Goal: Task Accomplishment & Management: Use online tool/utility

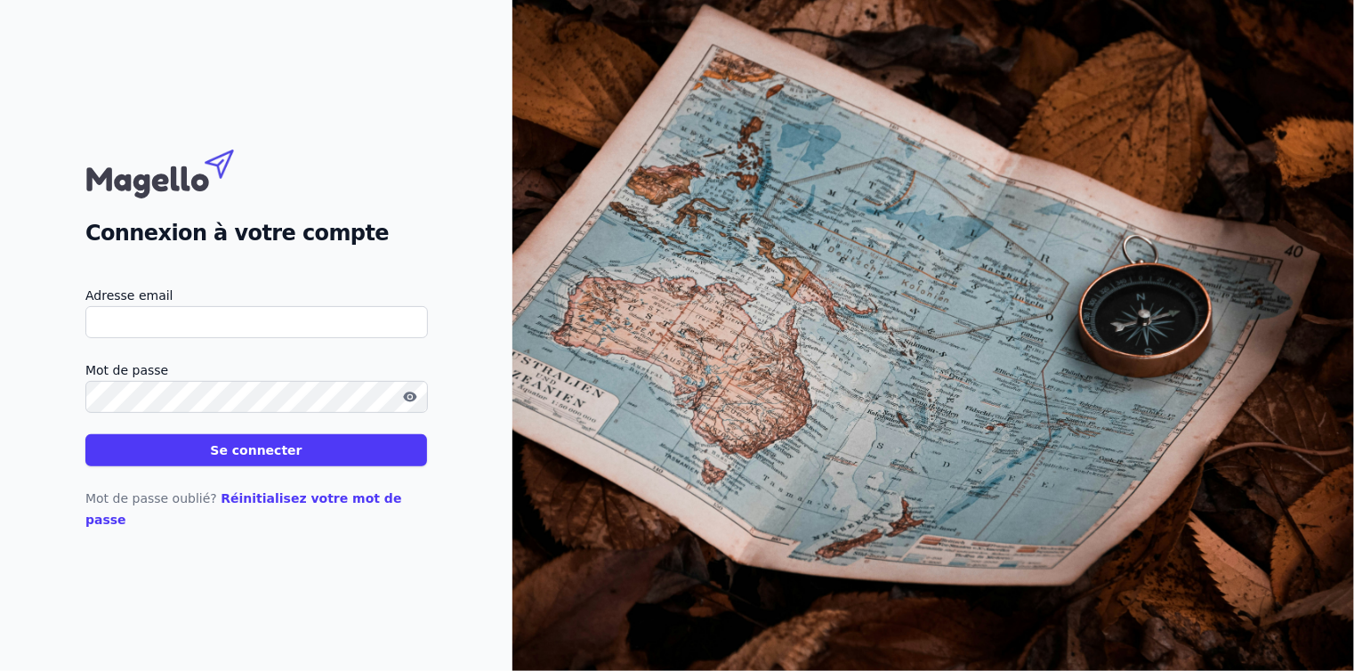
click at [302, 333] on input "Adresse email" at bounding box center [256, 322] width 342 height 32
click at [182, 338] on input "Adresse email" at bounding box center [256, 322] width 342 height 32
paste input "[EMAIL_ADDRESS][DOMAIN_NAME]"
type input "[EMAIL_ADDRESS][DOMAIN_NAME]"
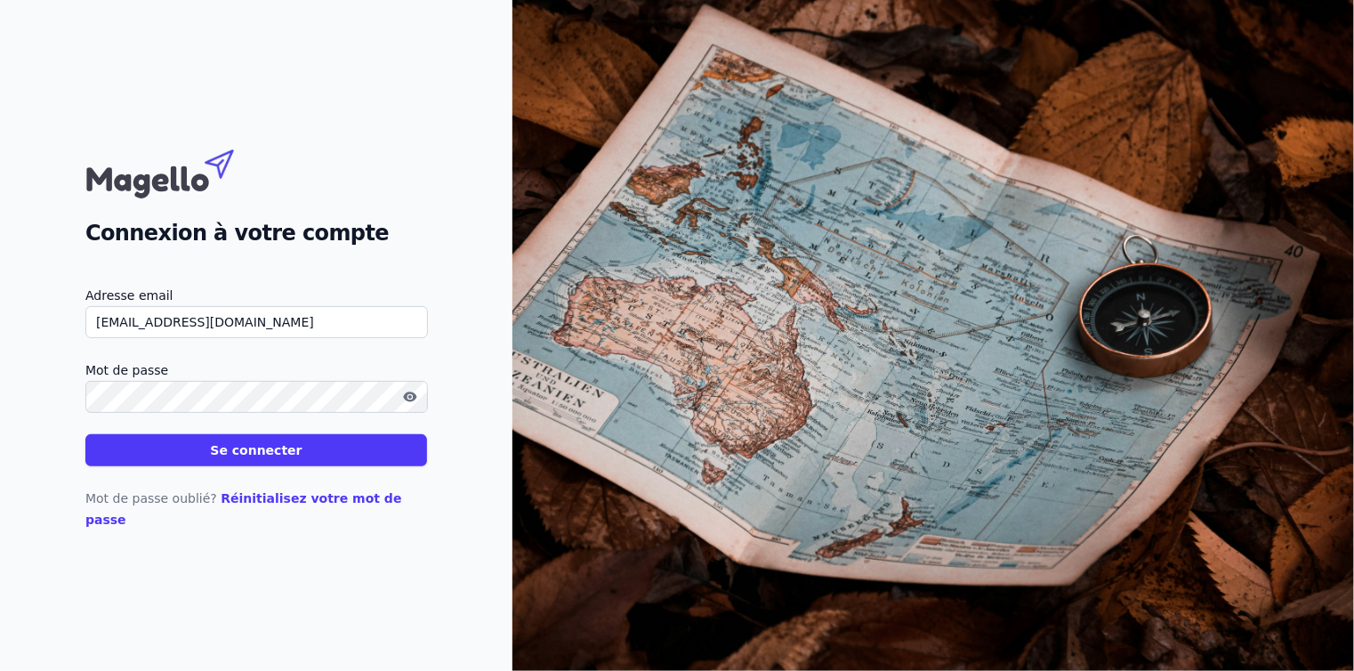
click at [182, 466] on button "Se connecter" at bounding box center [255, 450] width 341 height 32
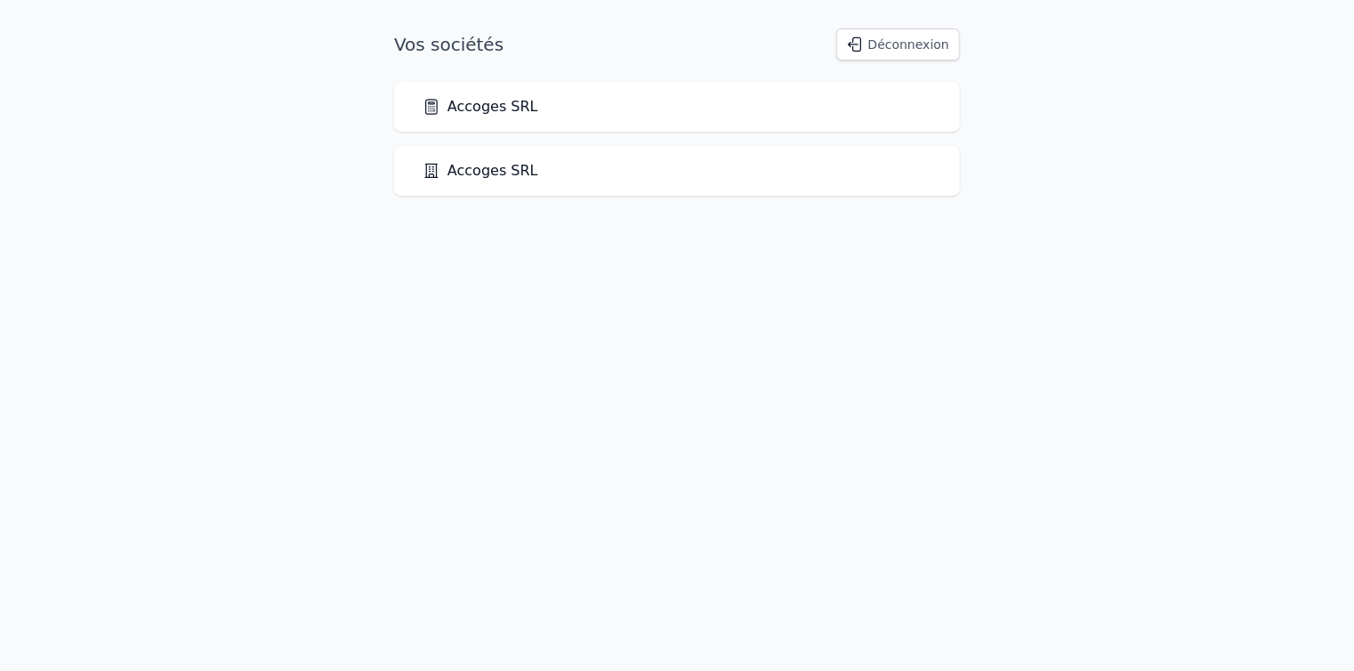
click at [478, 105] on link "Accoges SRL" at bounding box center [480, 106] width 116 height 21
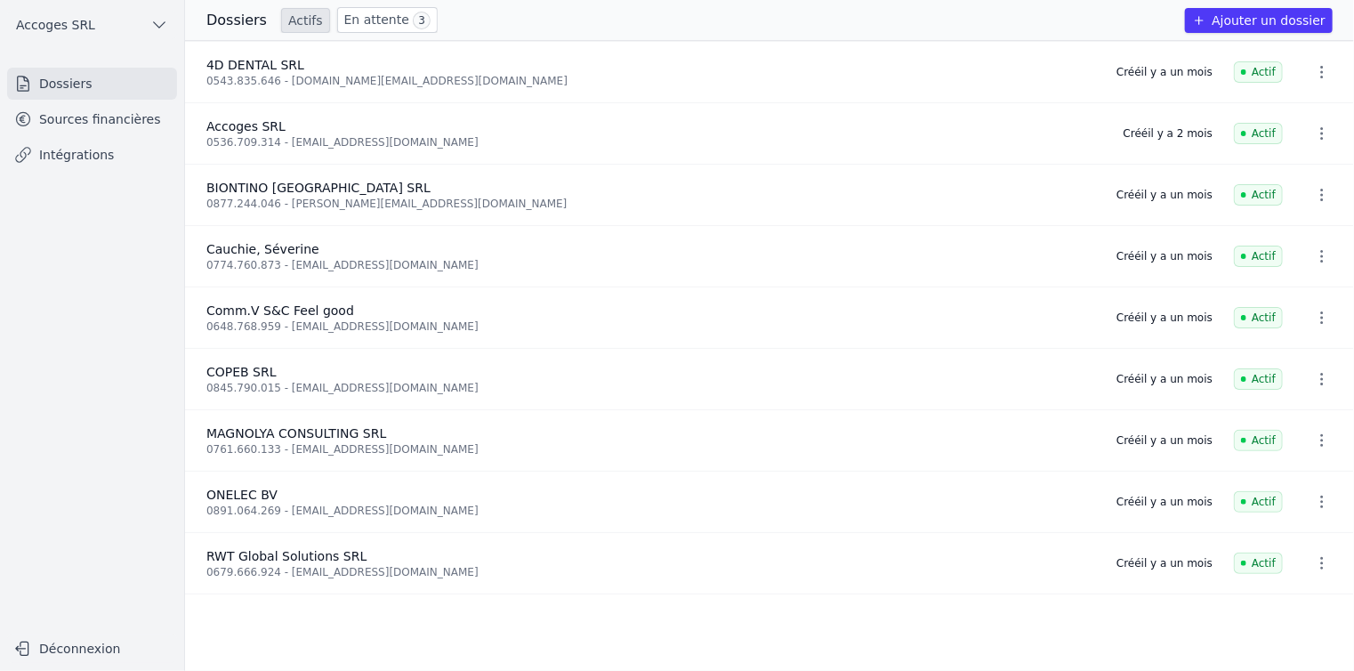
click at [77, 148] on link "Intégrations" at bounding box center [92, 155] width 170 height 32
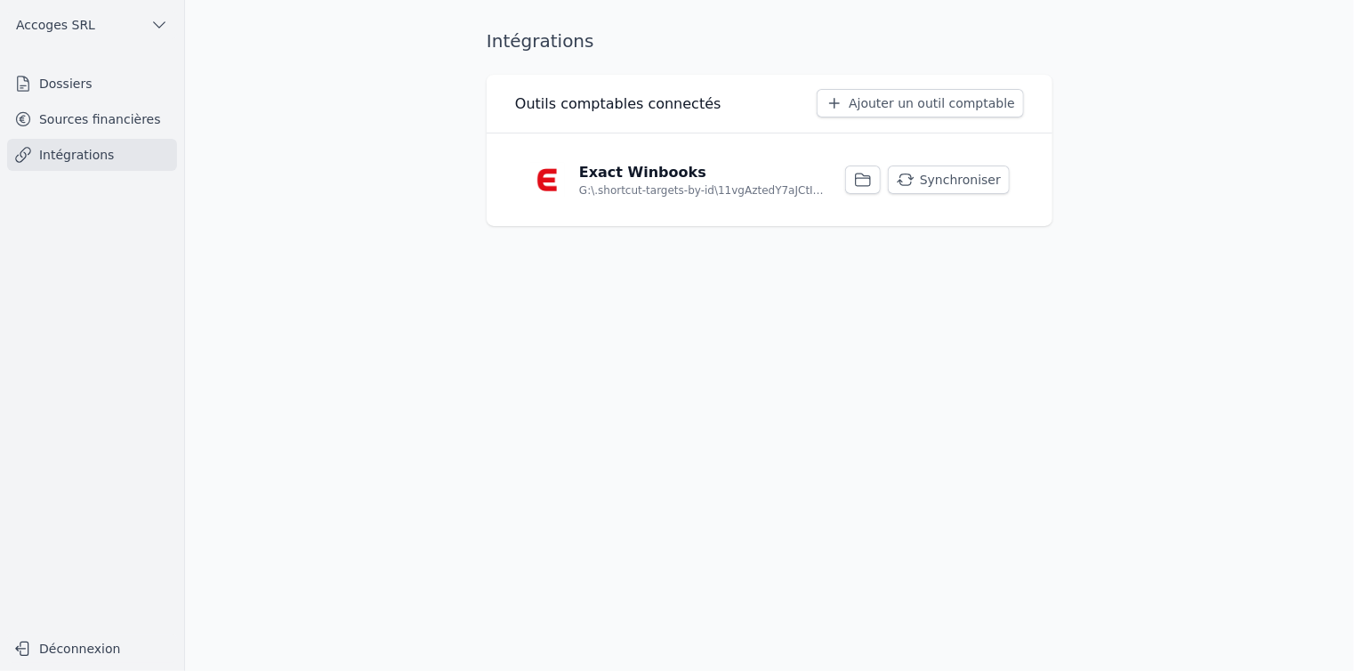
click at [950, 173] on button "Synchroniser" at bounding box center [949, 179] width 122 height 28
